Goal: Transaction & Acquisition: Subscribe to service/newsletter

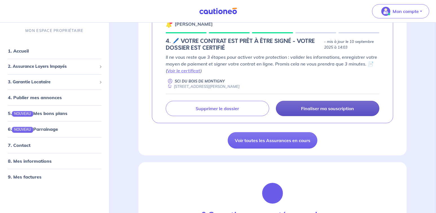
scroll to position [113, 0]
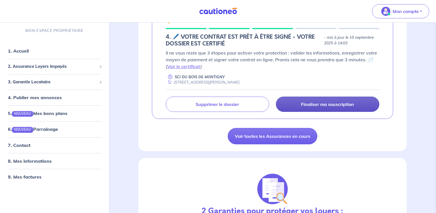
click at [349, 103] on p "Finaliser ma souscription" at bounding box center [327, 104] width 53 height 6
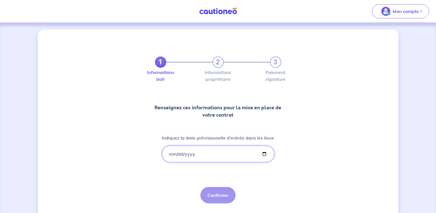
click at [263, 153] on input "Indiquez la date prévisionnelle d'entrée dans les lieux" at bounding box center [218, 153] width 112 height 16
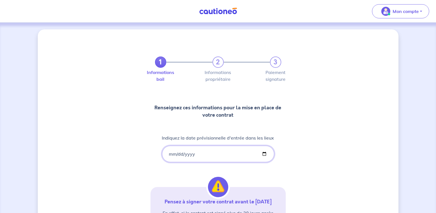
type input "[DATE]"
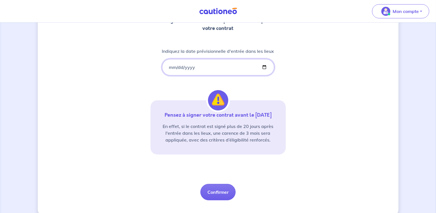
scroll to position [96, 0]
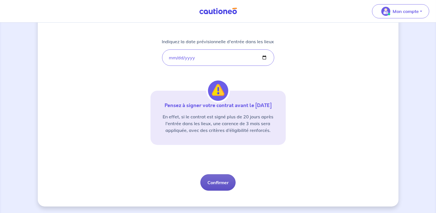
click at [222, 183] on button "Confirmer" at bounding box center [217, 182] width 35 height 16
select select "FR"
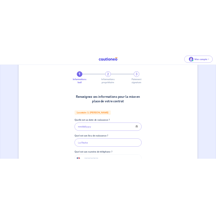
scroll to position [85, 0]
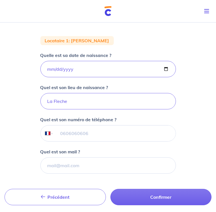
click at [97, 140] on input "tel" at bounding box center [114, 133] width 122 height 16
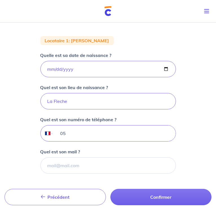
type input "0"
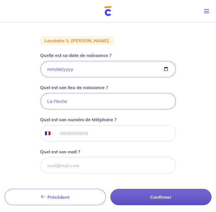
click at [113, 205] on button "Confirmer" at bounding box center [160, 197] width 101 height 16
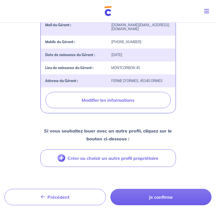
scroll to position [220, 0]
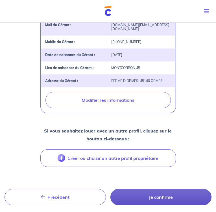
click at [110, 189] on button "Je confirme" at bounding box center [160, 197] width 101 height 16
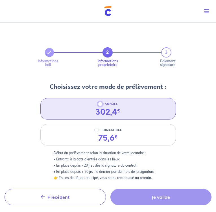
click at [101, 106] on input "ANNUEL" at bounding box center [100, 104] width 5 height 5
radio input "true"
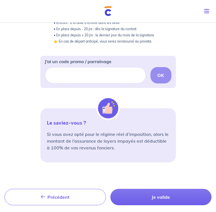
scroll to position [190, 0]
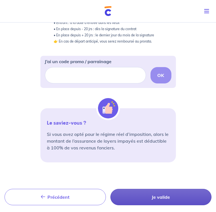
click at [110, 189] on button "Je valide" at bounding box center [160, 197] width 101 height 16
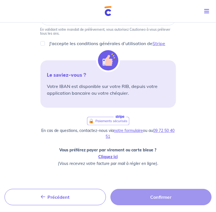
scroll to position [113, 0]
click at [108, 154] on link "Cliquez ici" at bounding box center [107, 156] width 19 height 5
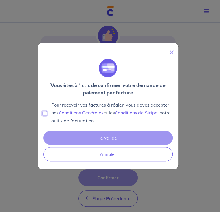
click at [44, 114] on input "Pour recevoir vos factures à régler, vous devez accepter nos Conditions Général…" at bounding box center [44, 113] width 5 height 5
checkbox input "true"
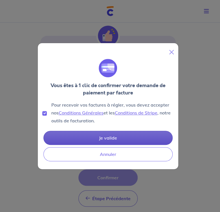
click at [109, 139] on button "Je valide" at bounding box center [107, 138] width 129 height 14
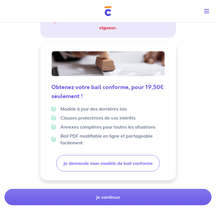
scroll to position [143, 0]
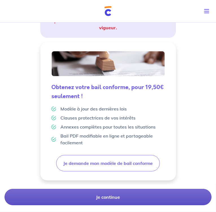
click at [108, 189] on button "Je continue" at bounding box center [108, 197] width 207 height 16
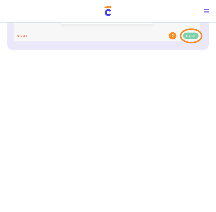
scroll to position [287, 0]
